Goal: Task Accomplishment & Management: Complete application form

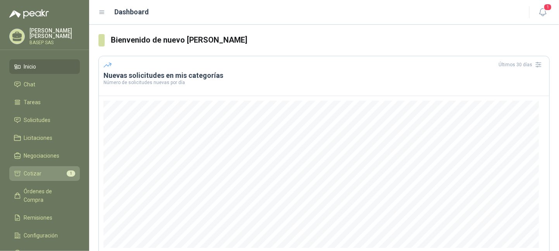
click at [50, 171] on li "Cotizar 1" at bounding box center [44, 173] width 61 height 9
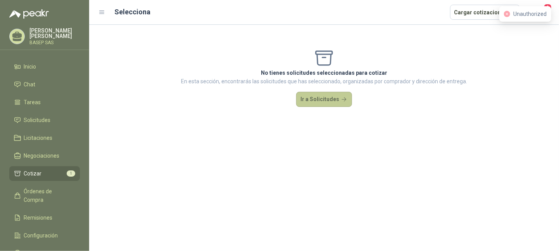
click at [323, 103] on button "Ir a Solicitudes" at bounding box center [324, 99] width 56 height 15
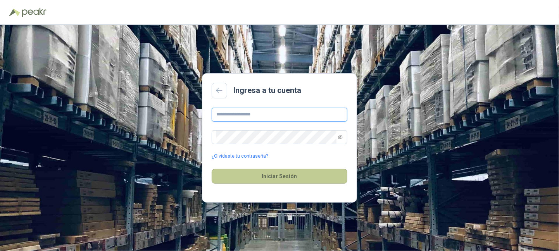
type input "**********"
click at [250, 176] on button "Iniciar Sesión" at bounding box center [280, 176] width 136 height 15
